Goal: Task Accomplishment & Management: Use online tool/utility

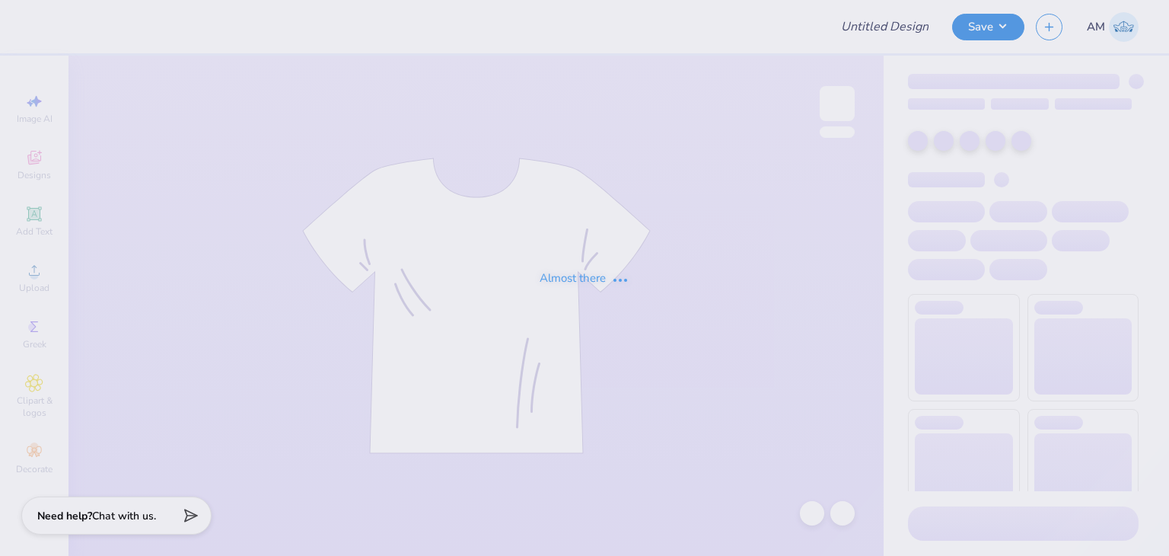
type input "sweats for Tri Sigma"
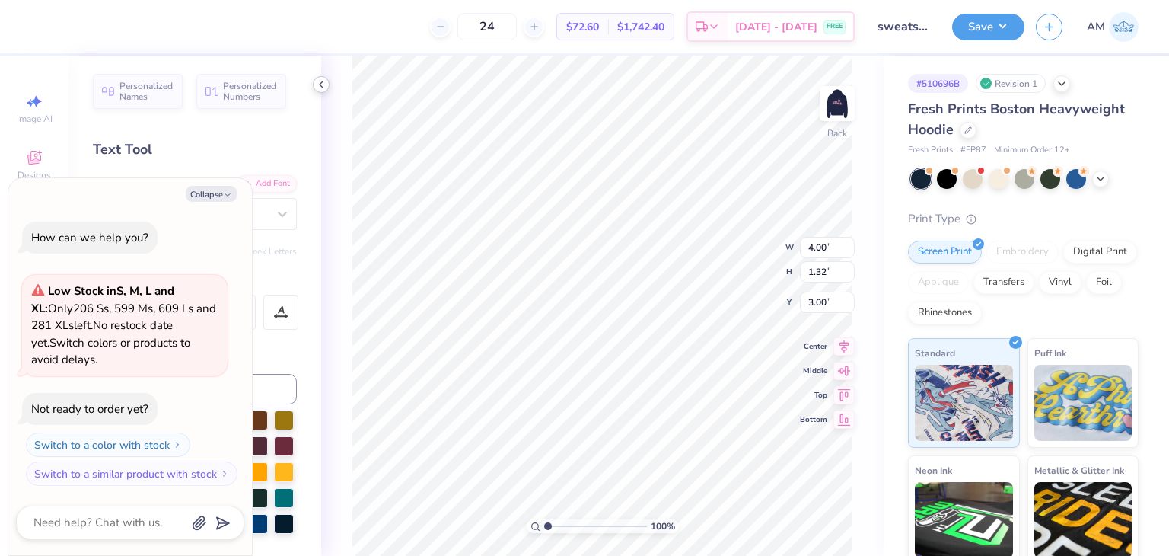
click at [319, 84] on icon at bounding box center [321, 84] width 12 height 12
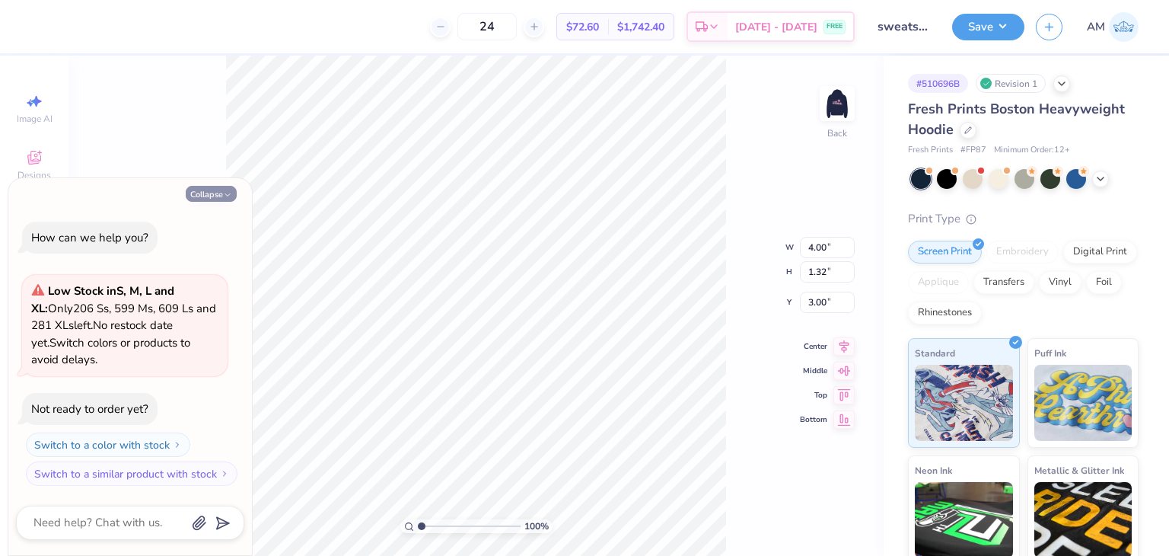
click at [230, 198] on icon "button" at bounding box center [227, 194] width 9 height 9
type textarea "x"
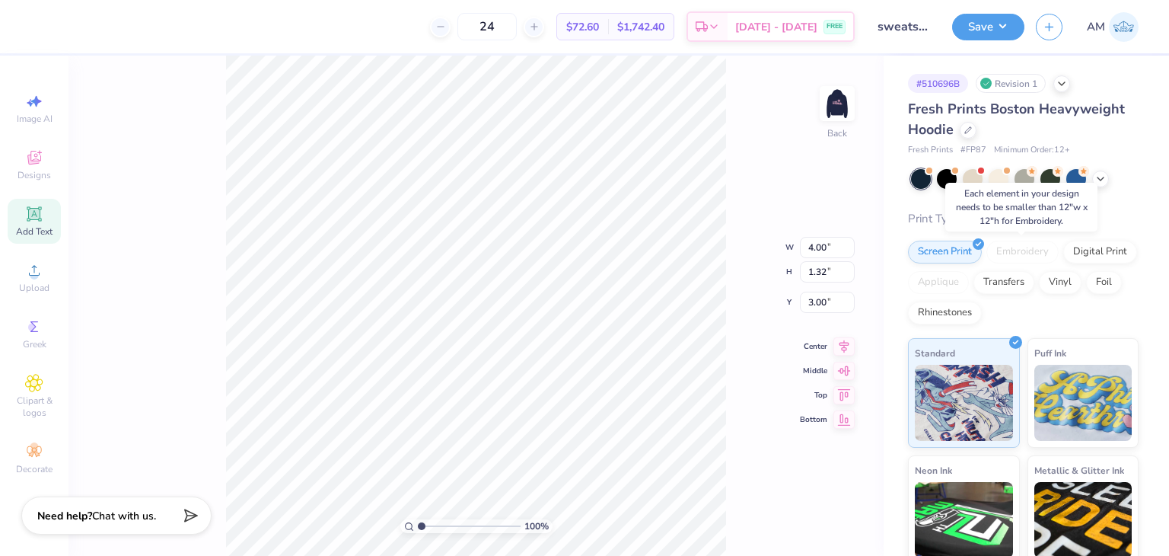
click at [1012, 250] on div "Embroidery" at bounding box center [1023, 252] width 72 height 23
type input "5.52"
type input "1.81"
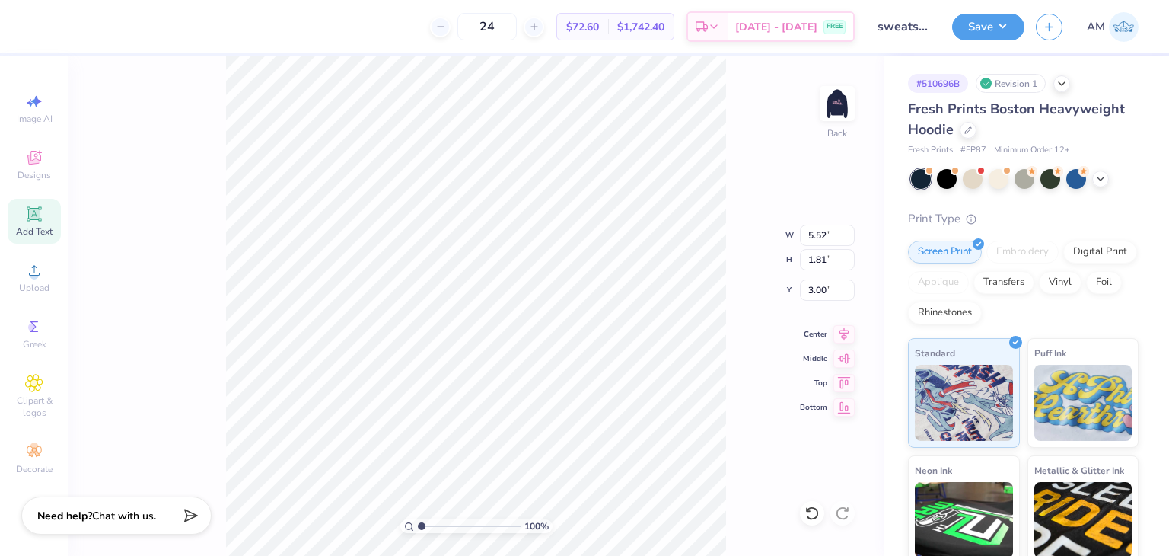
type input "8.33"
type input "2.74"
type input "12.09"
type input "3.97"
type input "1.97"
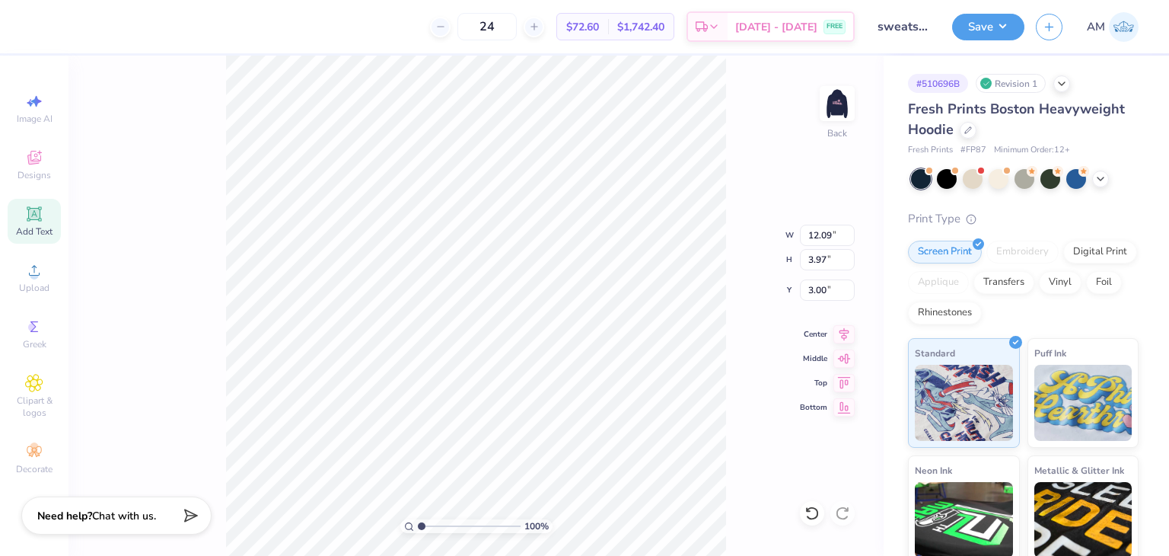
type input "0.65"
type input "2.92"
type input "0.96"
click at [1008, 244] on div "Embroidery" at bounding box center [1023, 252] width 72 height 23
click at [1015, 250] on div "Embroidery" at bounding box center [1023, 252] width 72 height 23
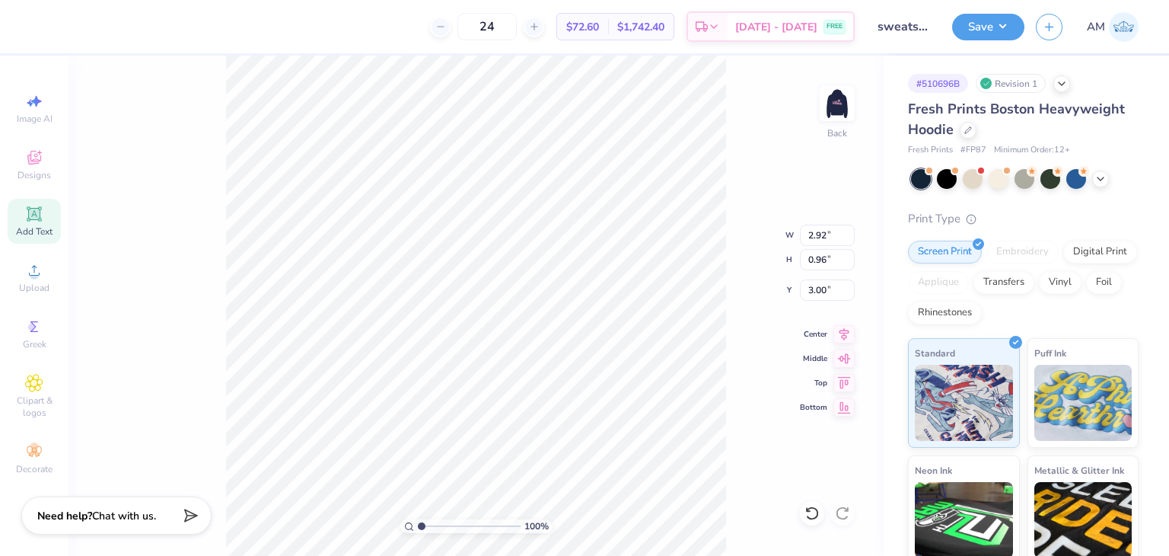
scroll to position [12, 2]
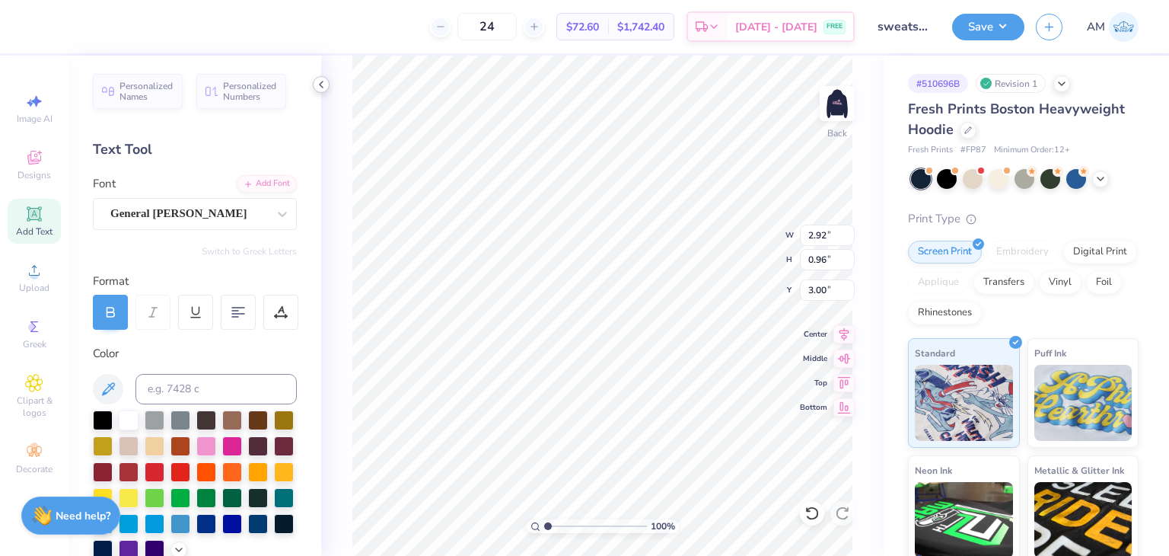
click at [317, 82] on icon at bounding box center [321, 84] width 12 height 12
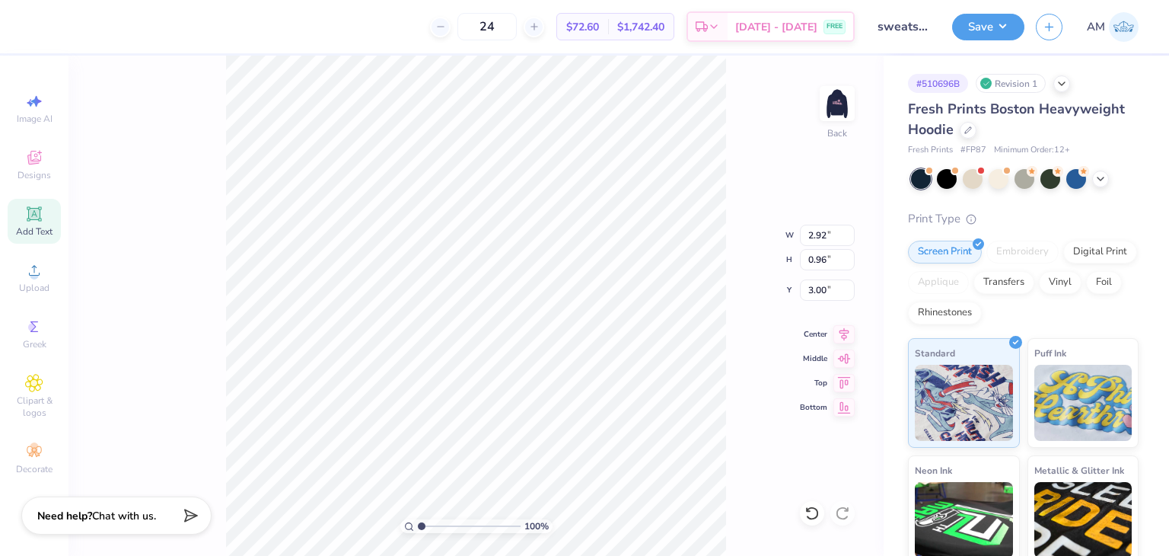
type input "3.79"
type input "1.25"
type input "2.71"
type input "5.09"
type input "1.67"
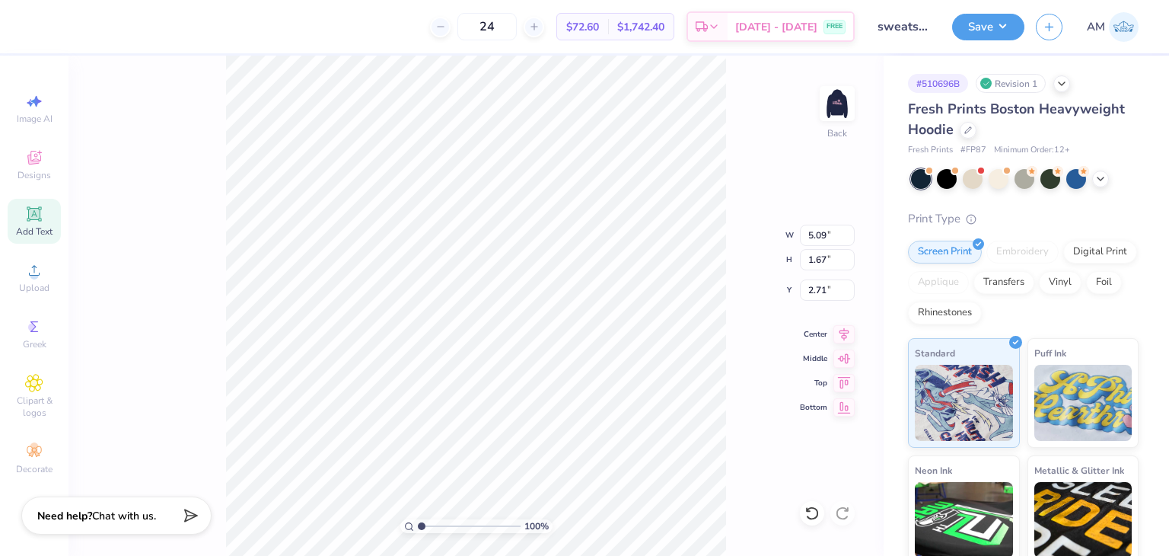
type input "11.33"
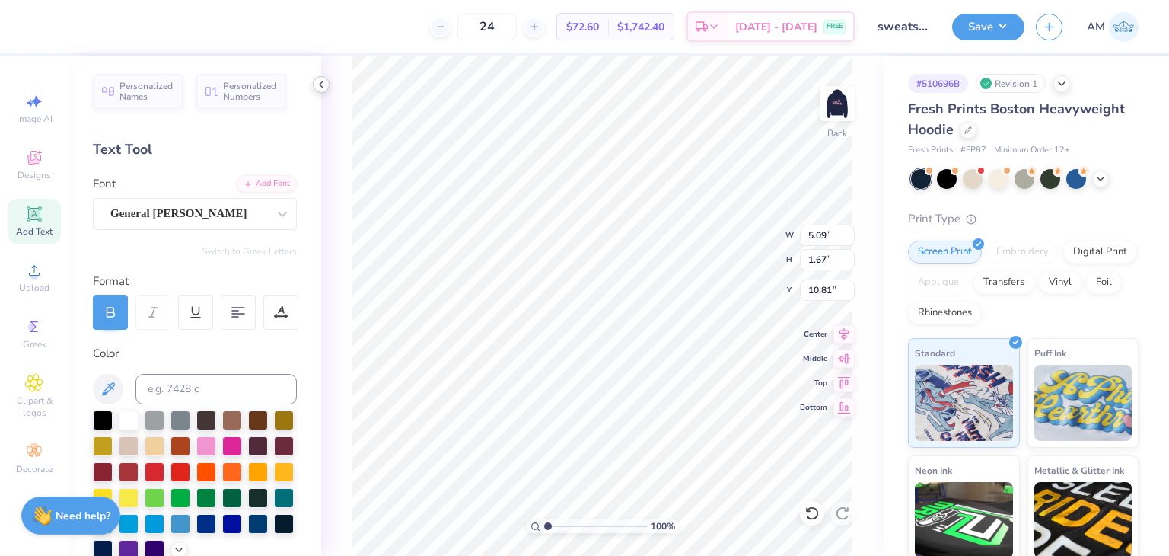
type input "10.81"
click at [319, 91] on div at bounding box center [321, 84] width 17 height 17
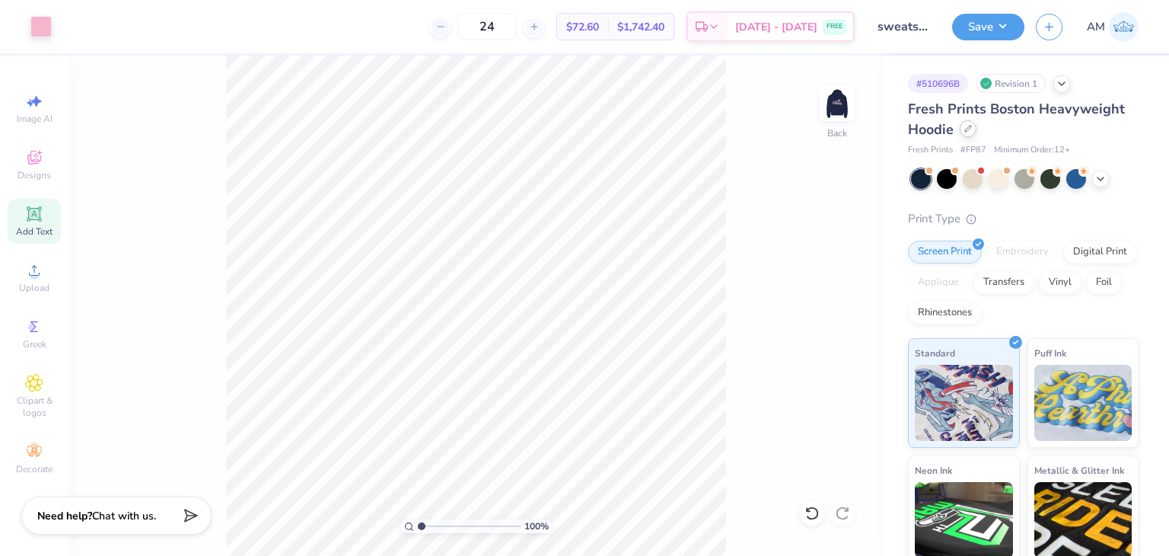
click at [974, 132] on div at bounding box center [968, 128] width 17 height 17
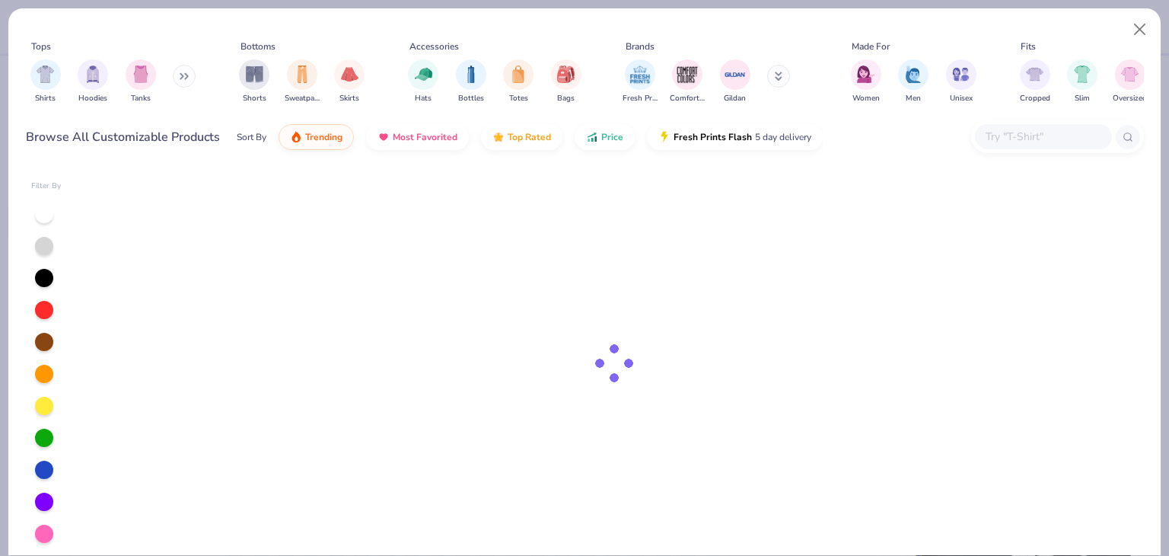
click at [1001, 142] on input "text" at bounding box center [1042, 137] width 117 height 18
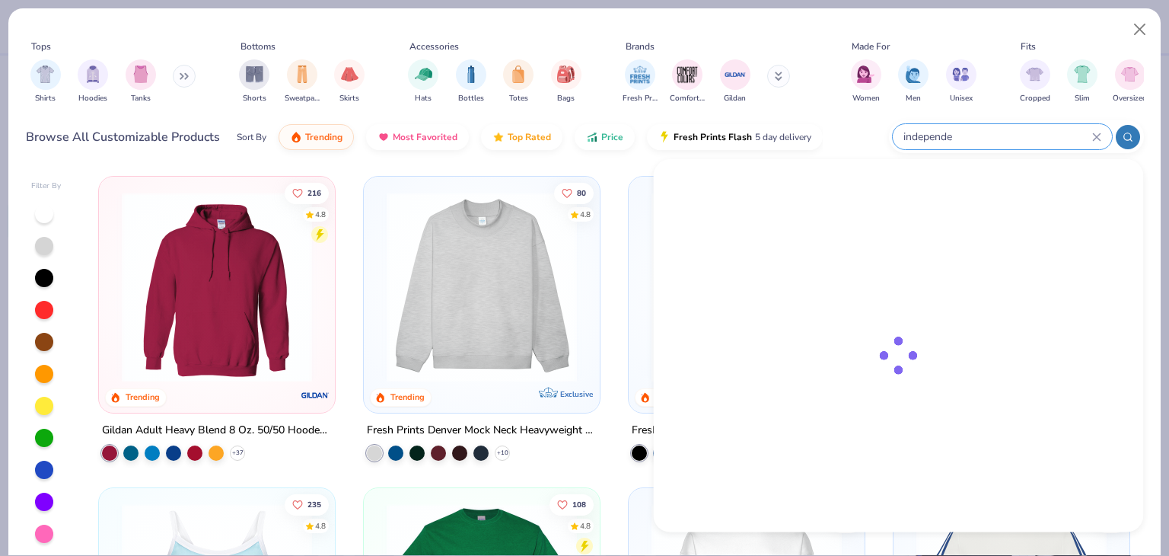
type input "independen"
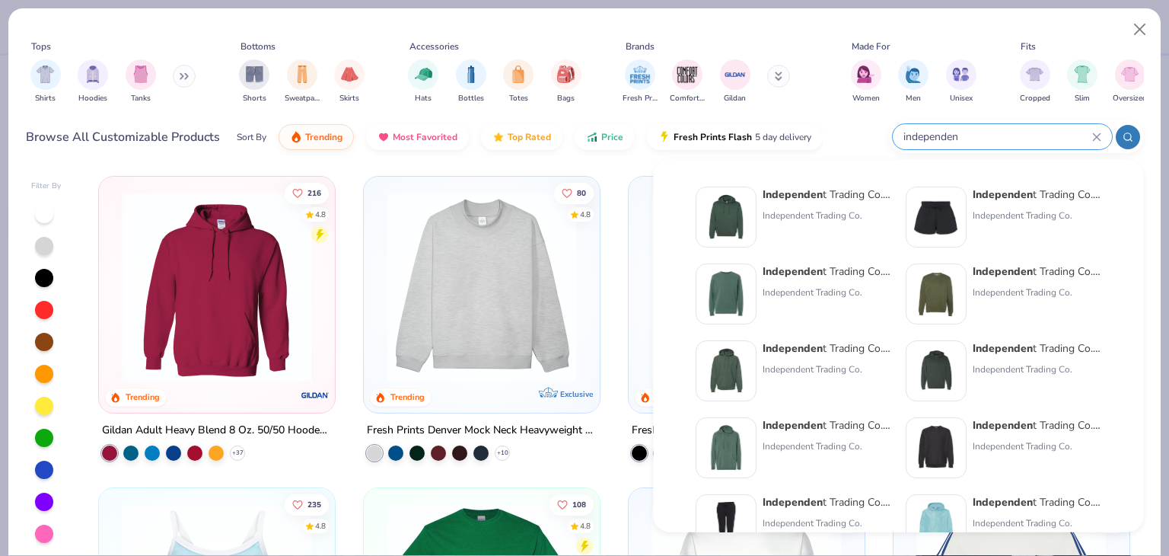
drag, startPoint x: 971, startPoint y: 141, endPoint x: 878, endPoint y: 142, distance: 93.6
click at [878, 142] on div "Browse All Customizable Products Sort By Trending Most Favorited Top Rated Pric…" at bounding box center [585, 137] width 1118 height 43
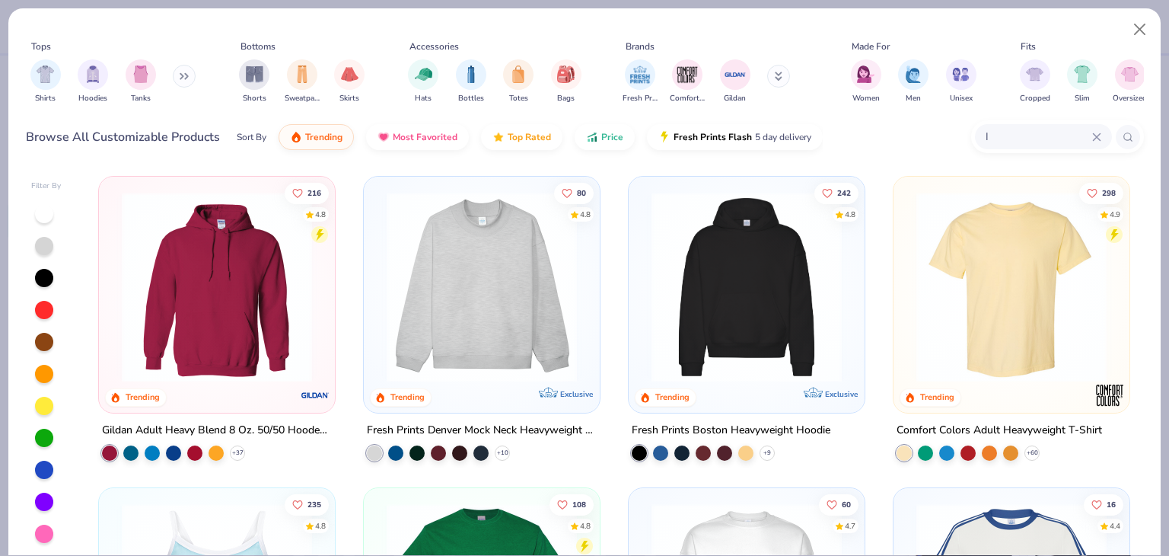
type input "N"
click at [1032, 135] on input "INDSL" at bounding box center [1038, 137] width 108 height 18
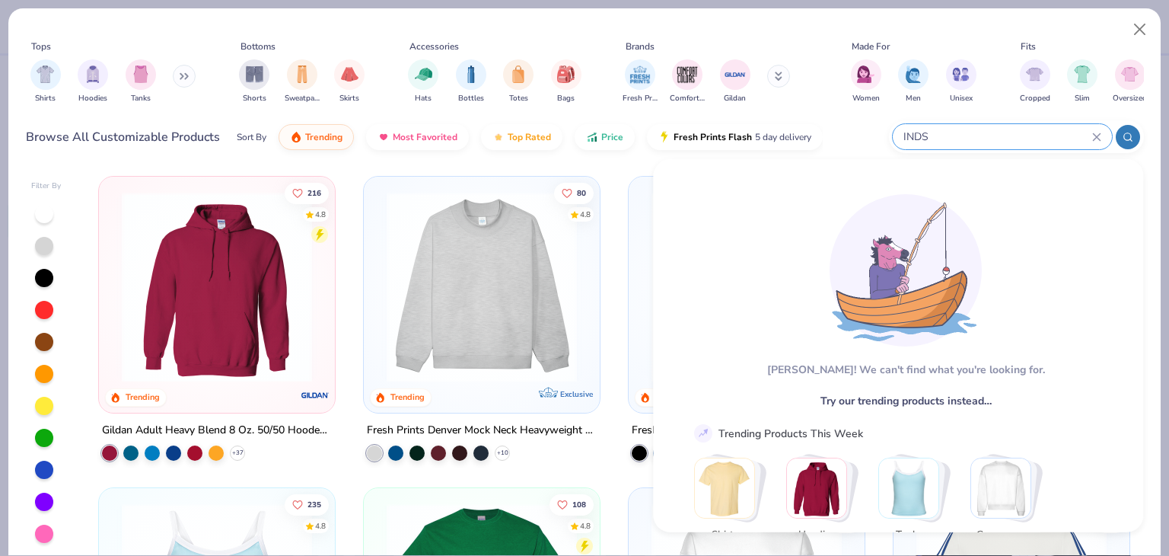
type input "IND"
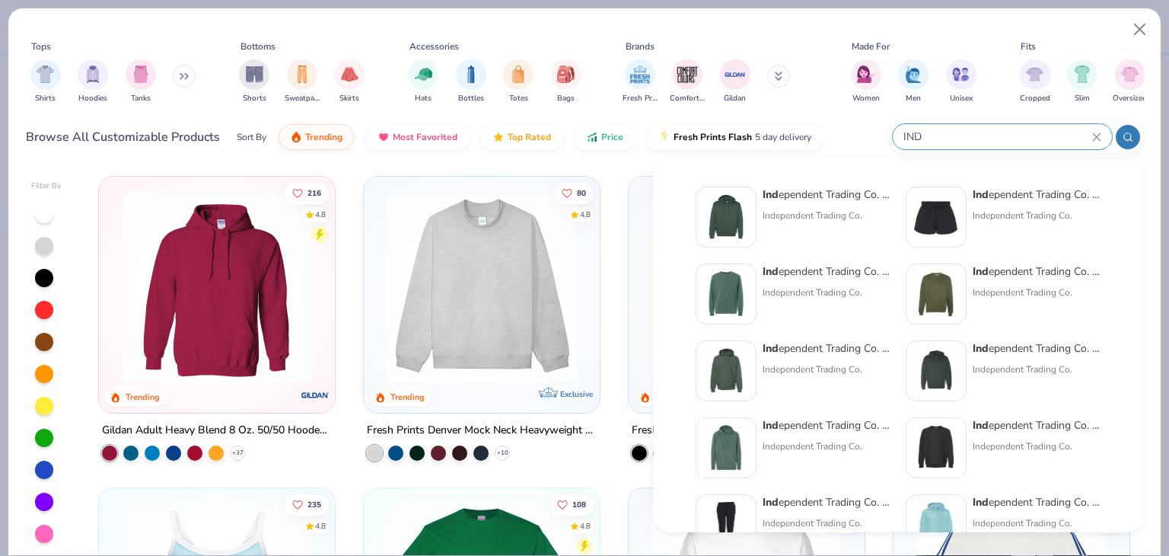
drag, startPoint x: 950, startPoint y: 132, endPoint x: 887, endPoint y: 132, distance: 63.2
click at [887, 132] on div "Browse All Customizable Products Sort By Trending Most Favorited Top Rated Pric…" at bounding box center [585, 137] width 1118 height 43
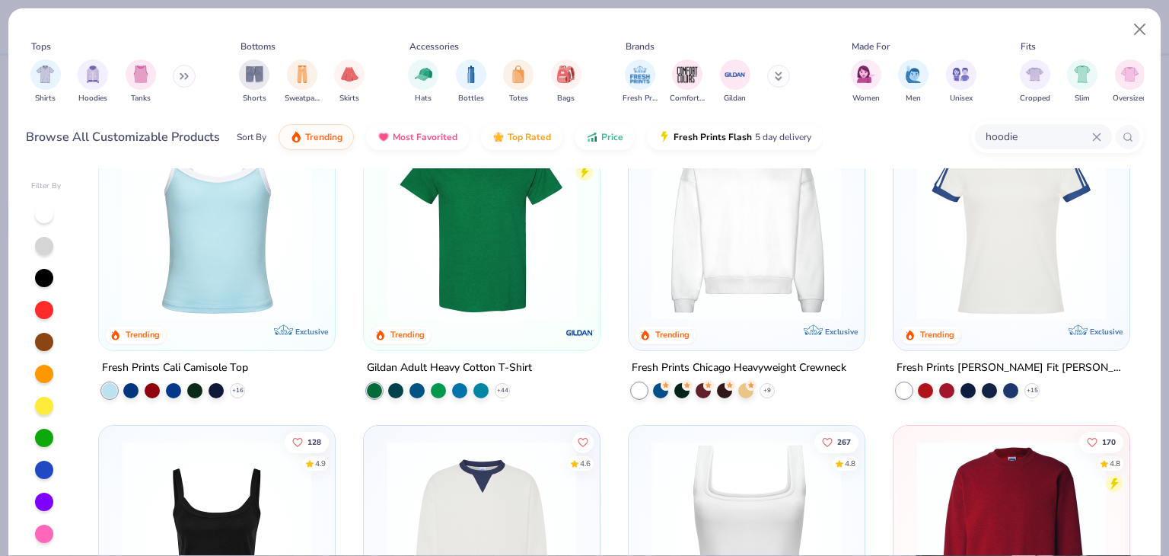
scroll to position [381, 0]
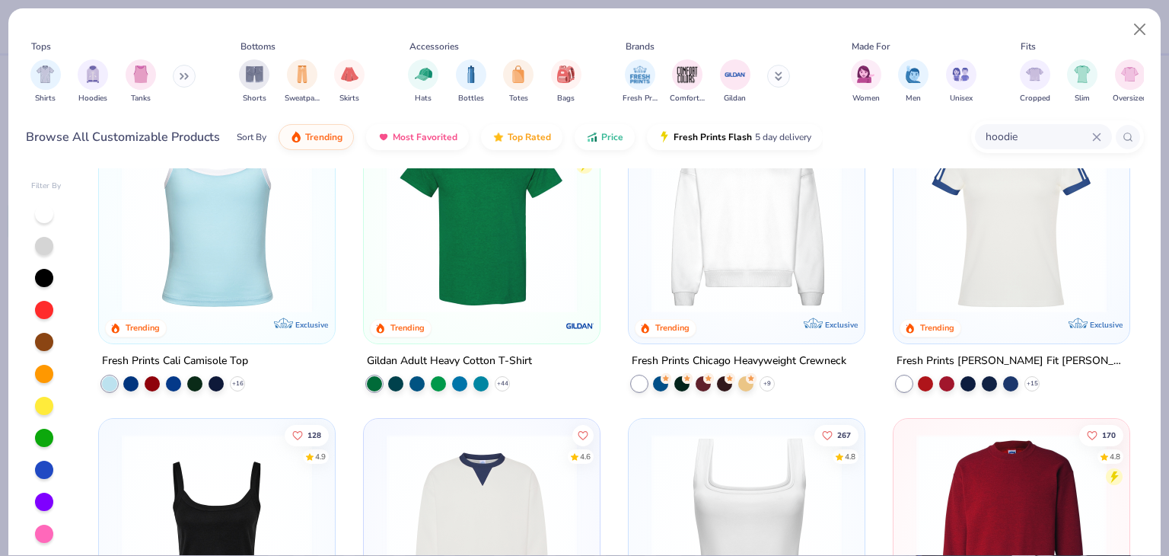
type input "hoodie"
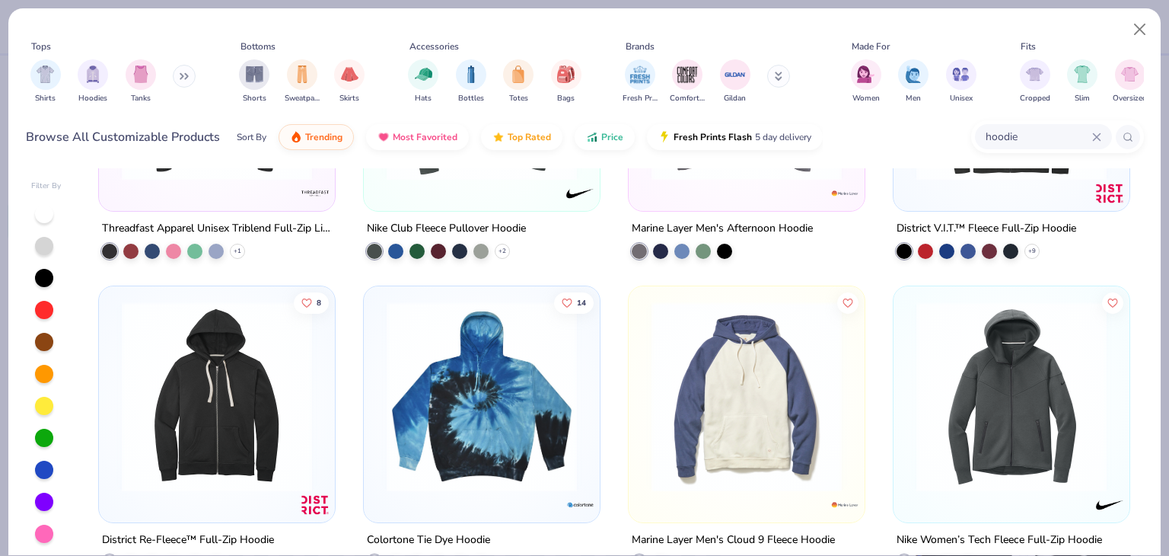
scroll to position [1751, 0]
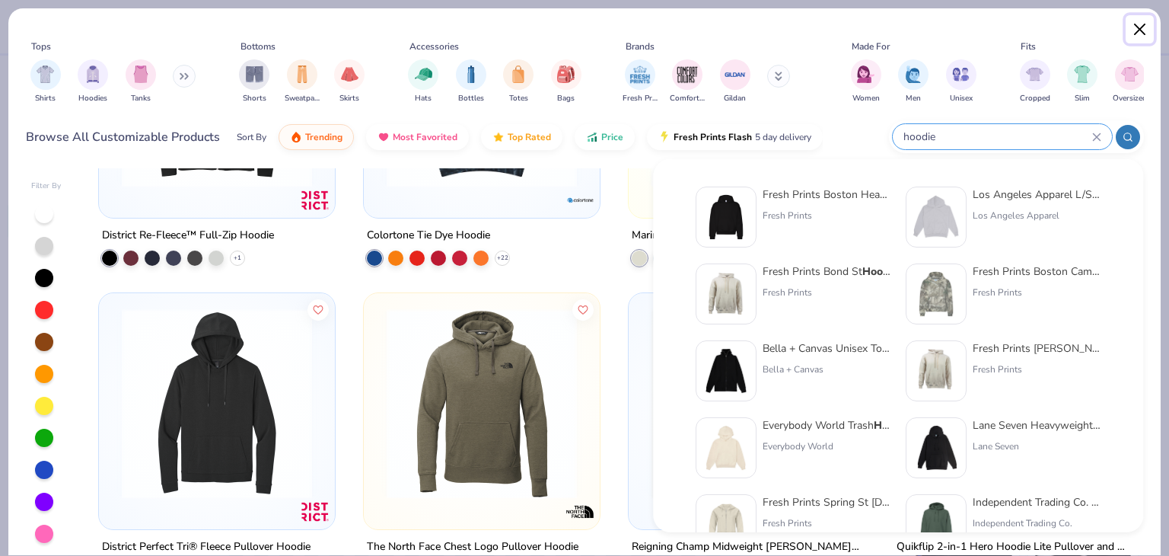
click at [1139, 36] on button "Close" at bounding box center [1140, 29] width 29 height 29
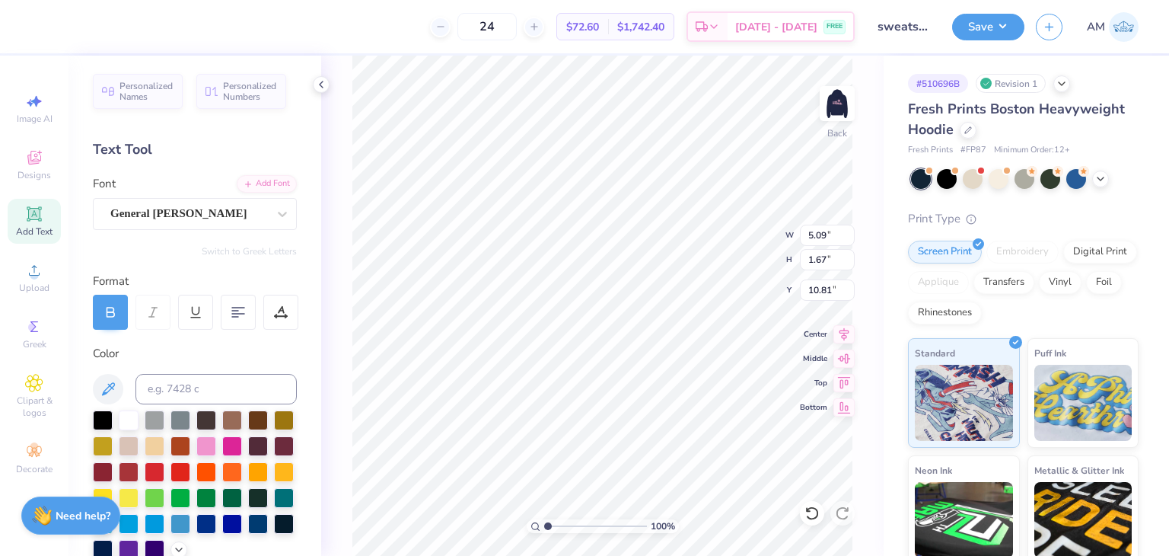
type input "10.39"
click at [846, 121] on img at bounding box center [837, 103] width 61 height 61
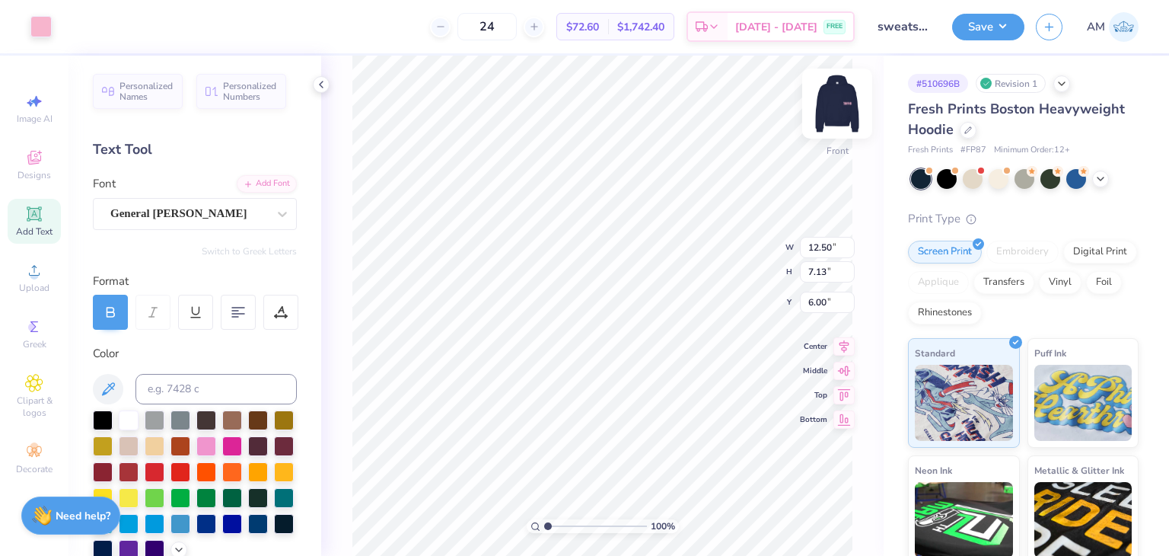
click at [835, 115] on img at bounding box center [837, 103] width 61 height 61
type input "10.21"
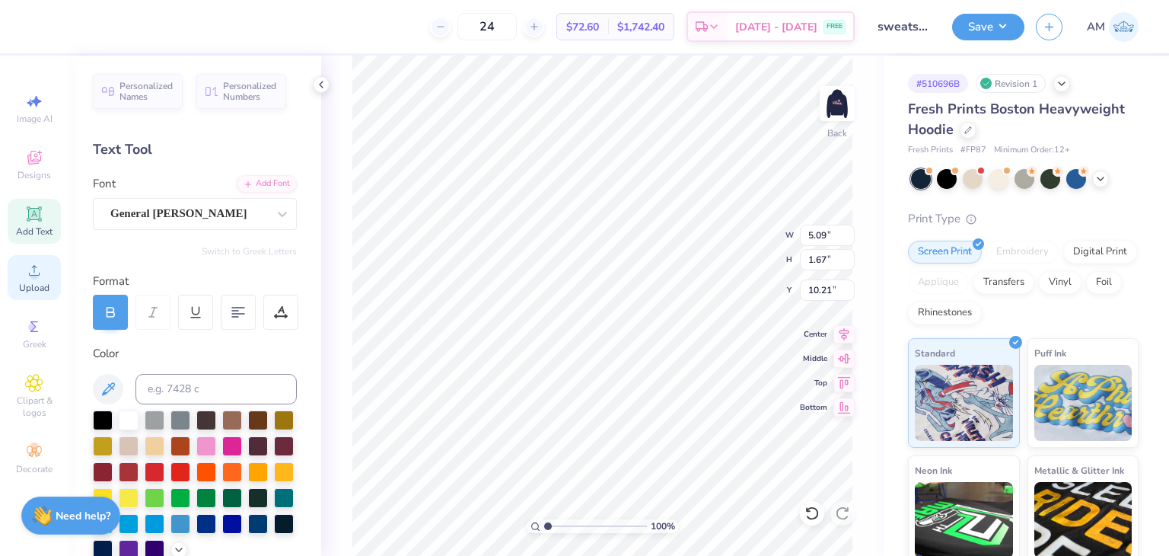
click at [27, 265] on icon at bounding box center [34, 270] width 18 height 18
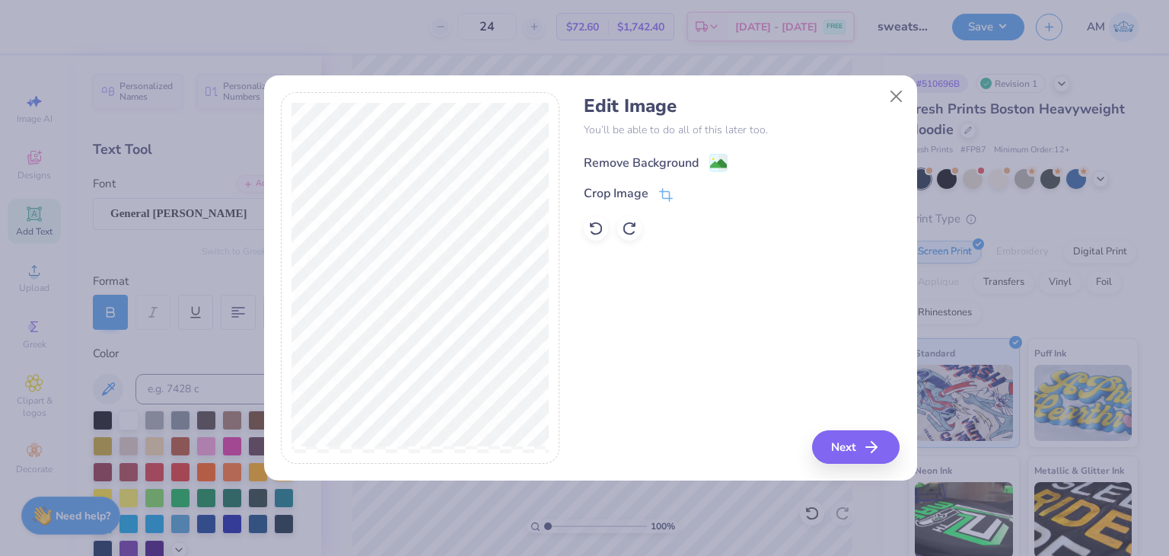
click at [659, 162] on div "Remove Background" at bounding box center [641, 163] width 115 height 18
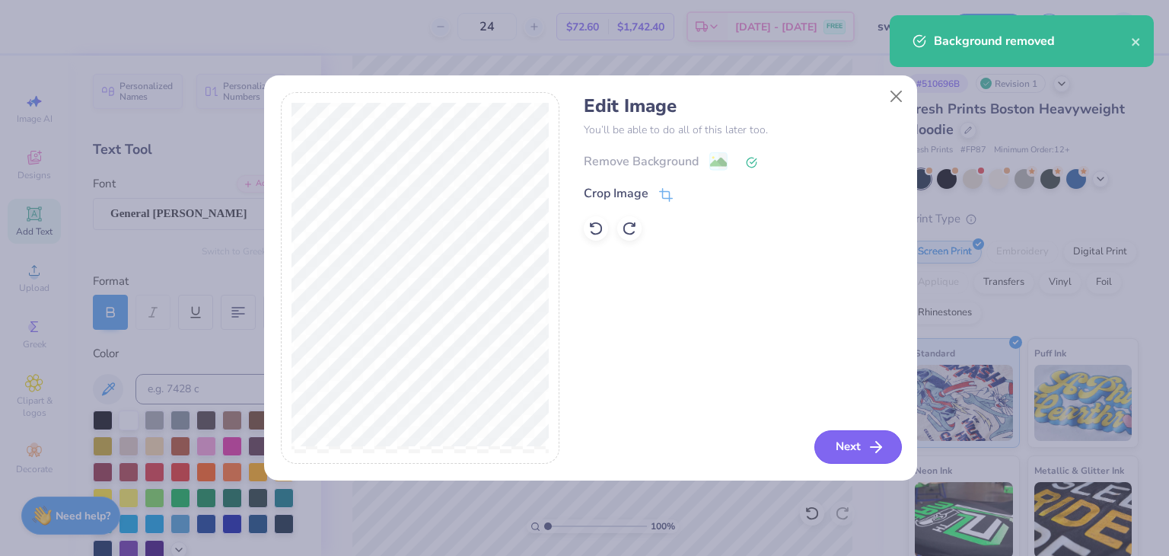
click at [850, 448] on button "Next" at bounding box center [859, 446] width 88 height 33
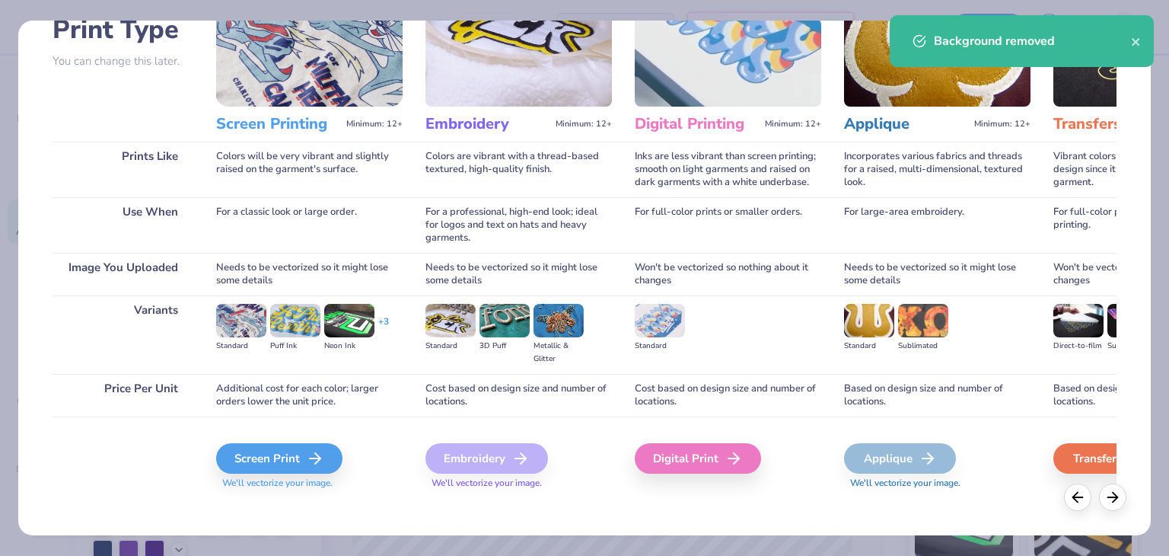
scroll to position [127, 0]
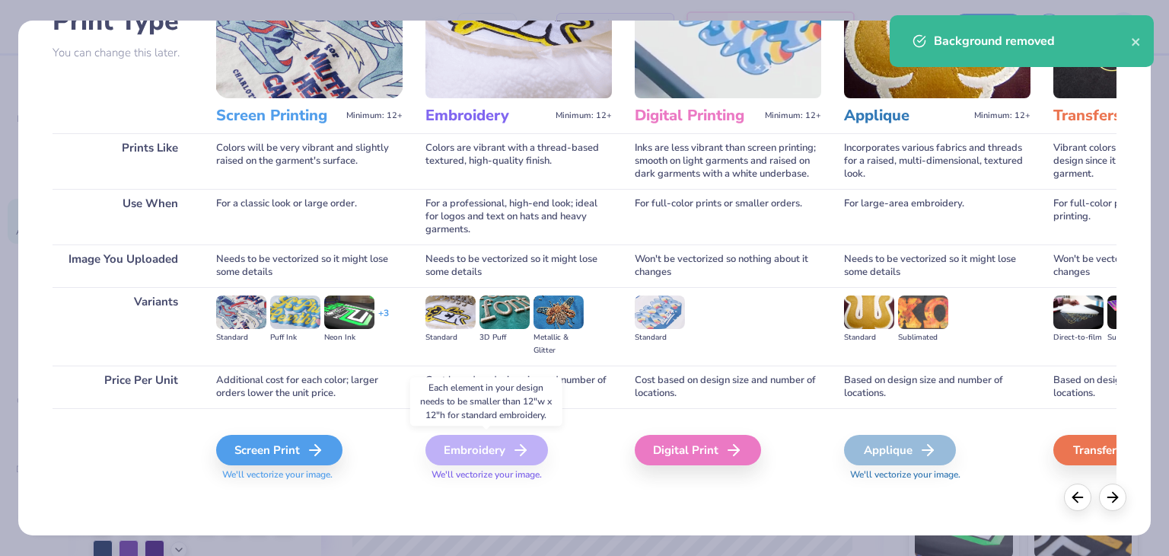
click at [515, 453] on icon at bounding box center [521, 450] width 18 height 18
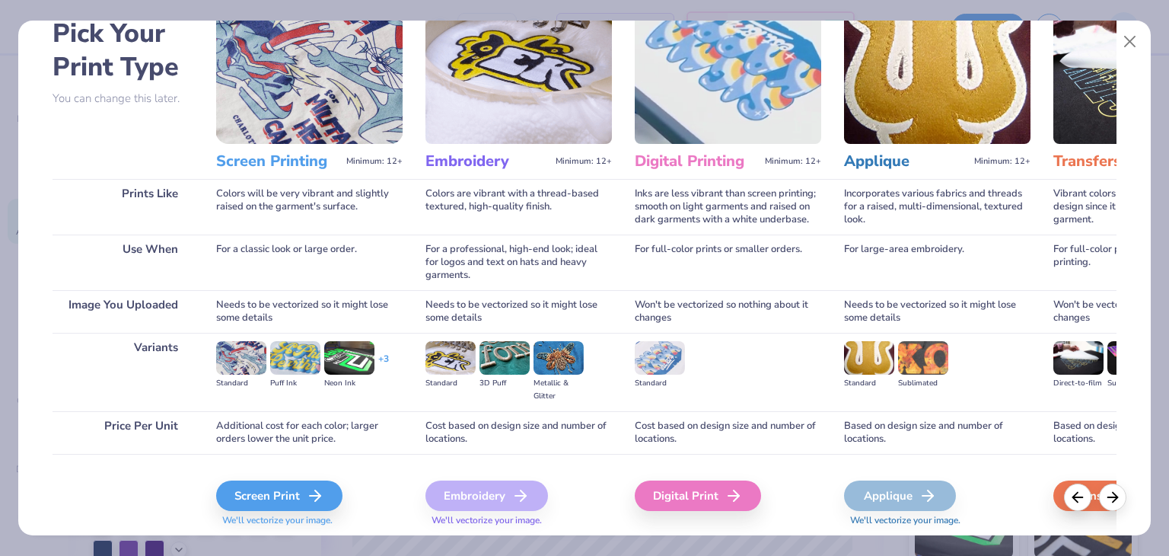
scroll to position [0, 0]
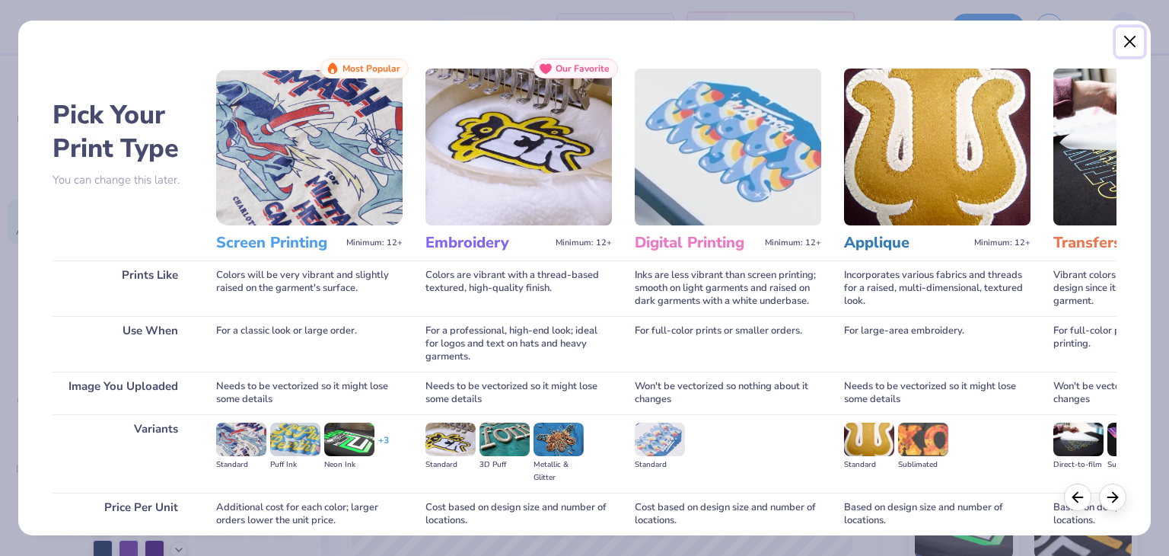
click at [1123, 42] on button "Close" at bounding box center [1130, 41] width 29 height 29
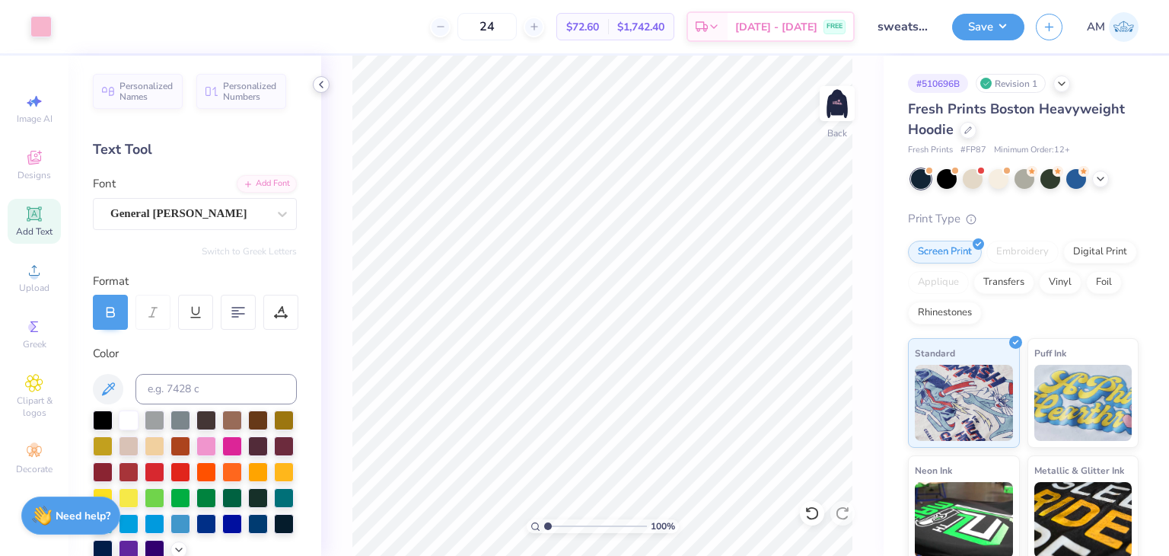
click at [314, 83] on div at bounding box center [321, 84] width 17 height 17
type input "10.44"
click at [327, 84] on div at bounding box center [321, 84] width 17 height 17
click at [349, 232] on div "100 % Back W 5.09 5.09 " H 1.67 1.67 " Y 10.44 10.44 " Center Middle Top Bottom" at bounding box center [602, 306] width 563 height 500
click at [317, 83] on icon at bounding box center [321, 84] width 12 height 12
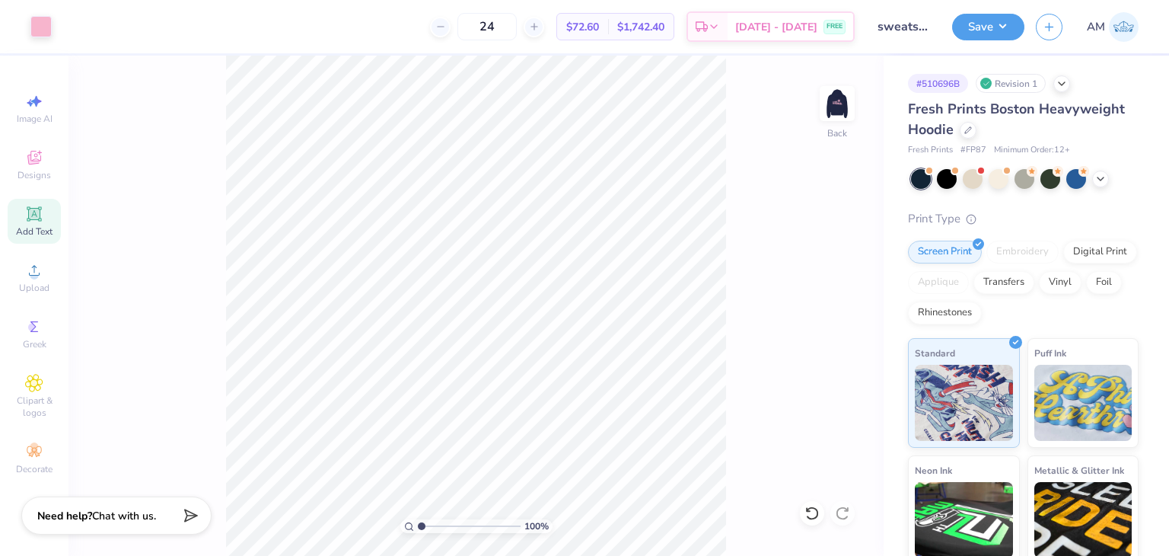
click at [145, 84] on div "100 % Back" at bounding box center [476, 306] width 815 height 500
